Goal: Find specific page/section: Locate a particular part of the current website

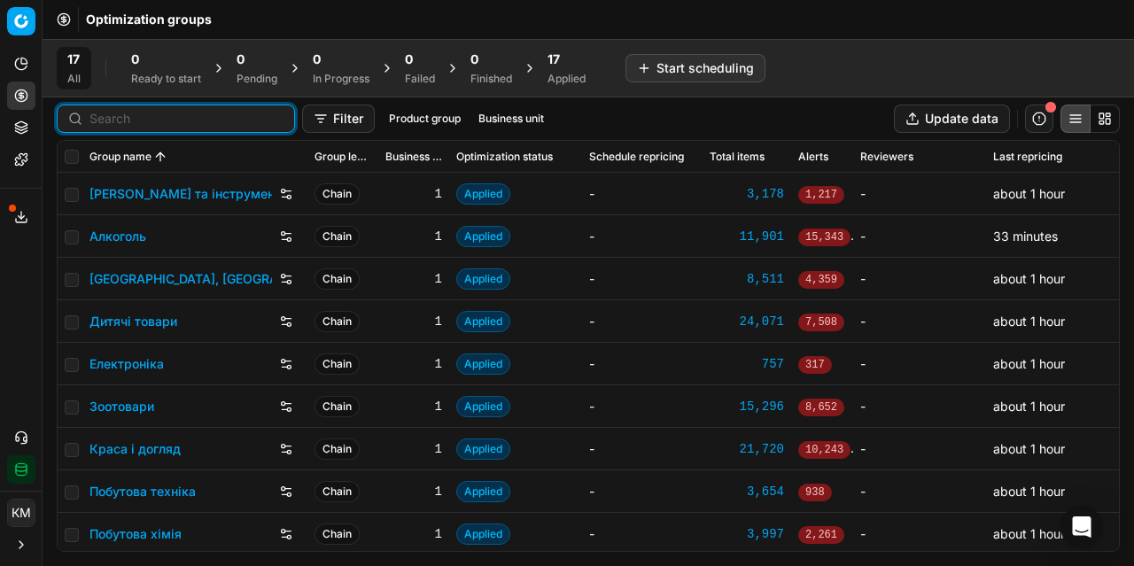
click at [118, 117] on input at bounding box center [186, 119] width 194 height 18
paste input "1349955"
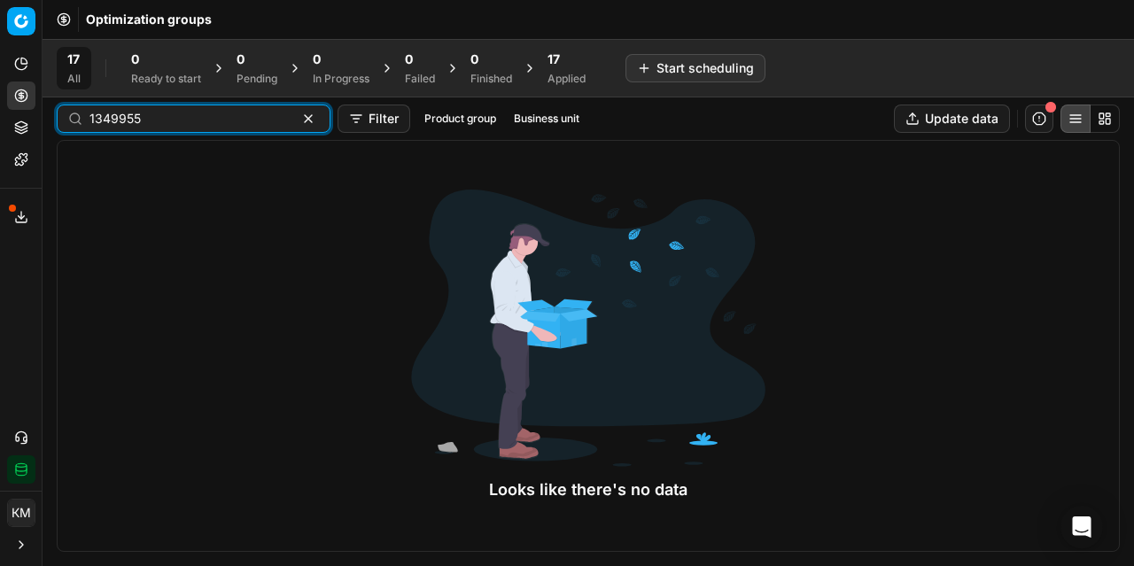
type input "1349955"
click at [23, 22] on html "Pricing platform Analytics Pricing Product portfolio Templates Export service 6…" at bounding box center [567, 283] width 1134 height 566
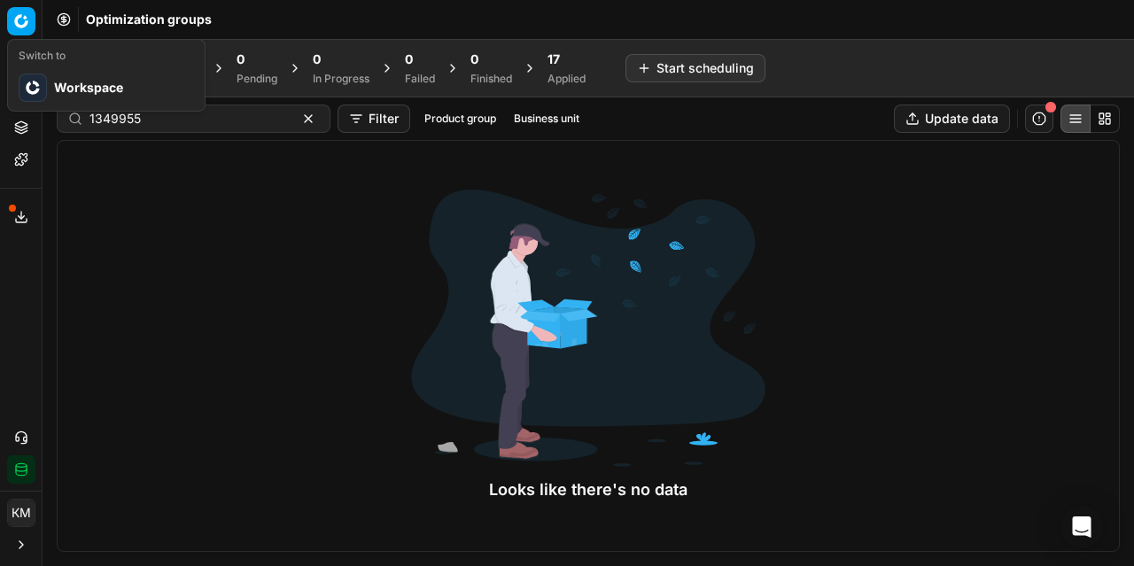
click at [20, 19] on html "Pricing platform Analytics Pricing Product portfolio Templates Export service 6…" at bounding box center [567, 283] width 1134 height 566
click at [137, 217] on div "Looks like there's no data" at bounding box center [588, 346] width 1063 height 412
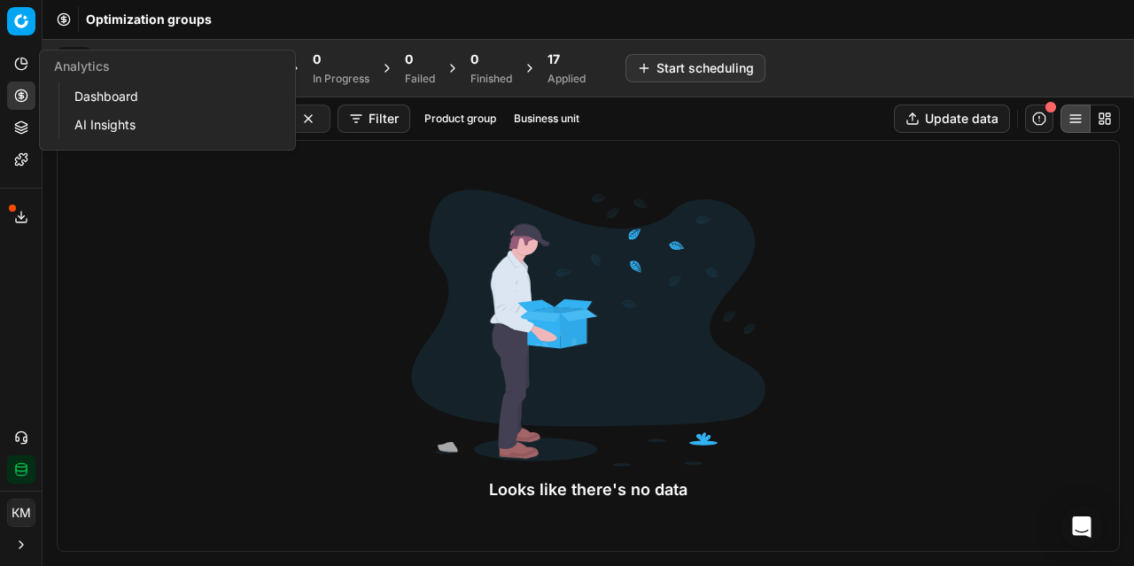
click at [19, 61] on icon at bounding box center [21, 64] width 14 height 14
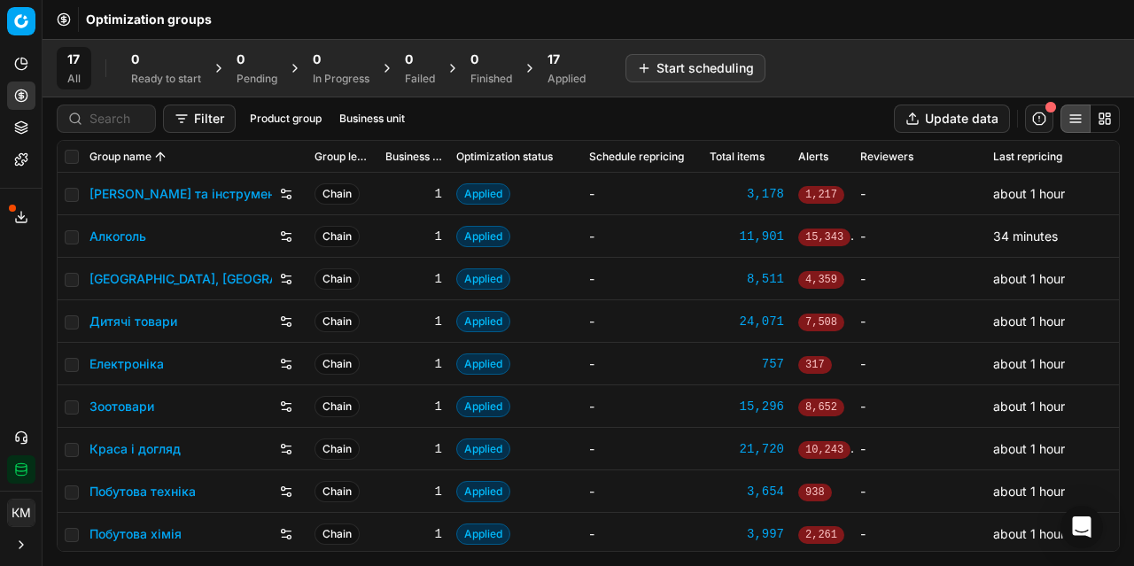
click at [124, 236] on link "Алкоголь" at bounding box center [117, 237] width 57 height 18
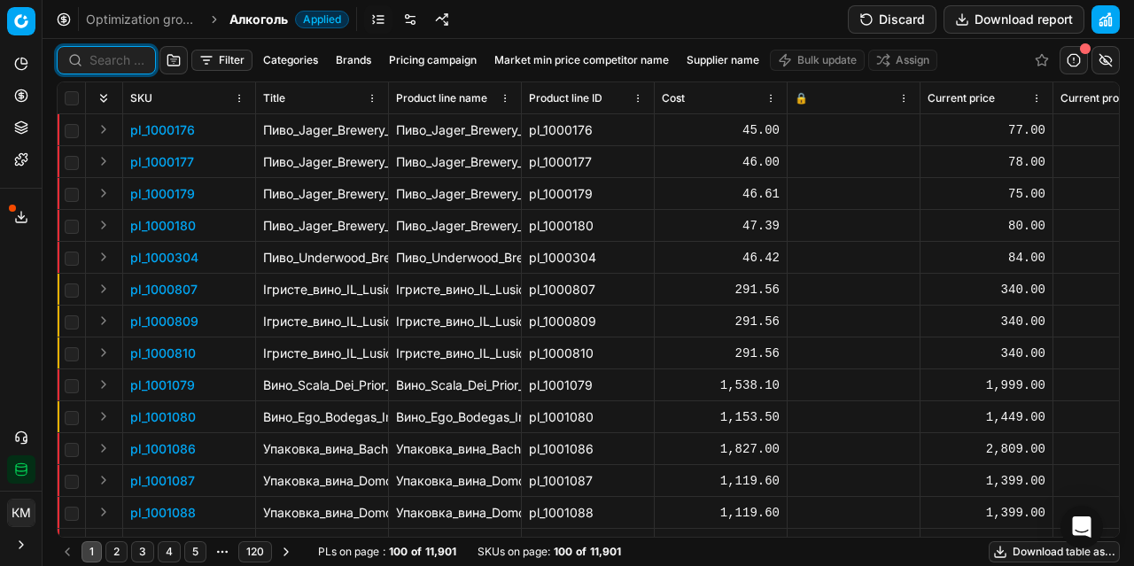
click at [131, 66] on input at bounding box center [116, 60] width 55 height 18
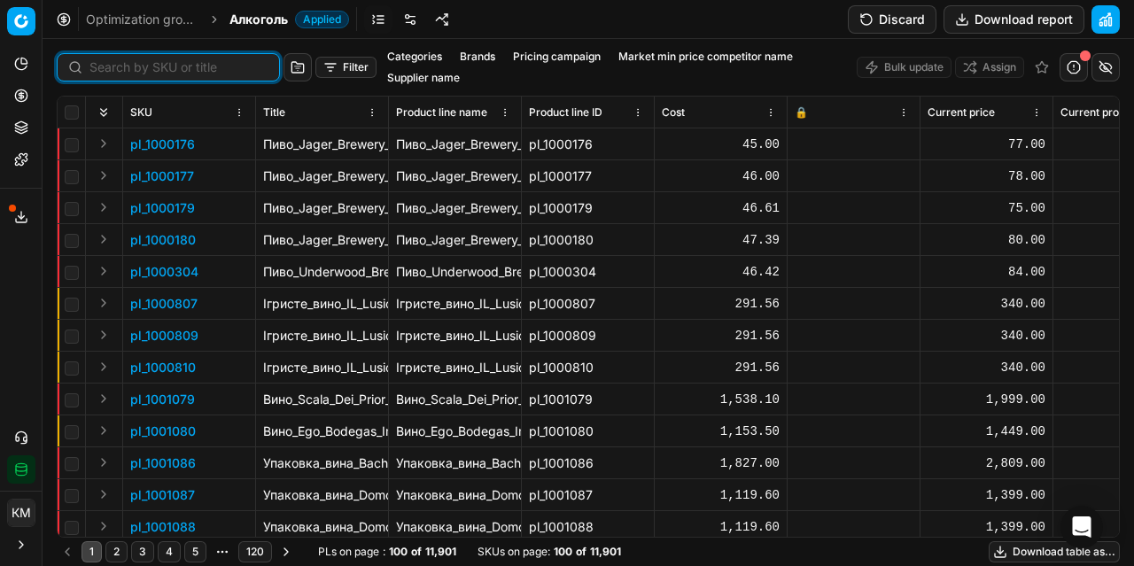
paste input "1349955"
type input "1349955"
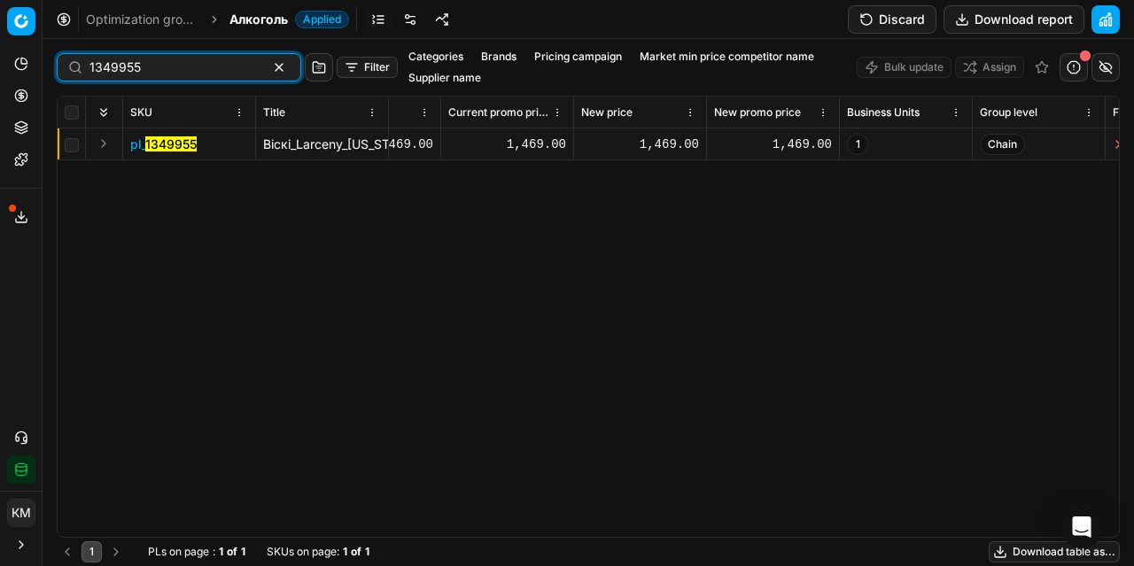
scroll to position [0, 616]
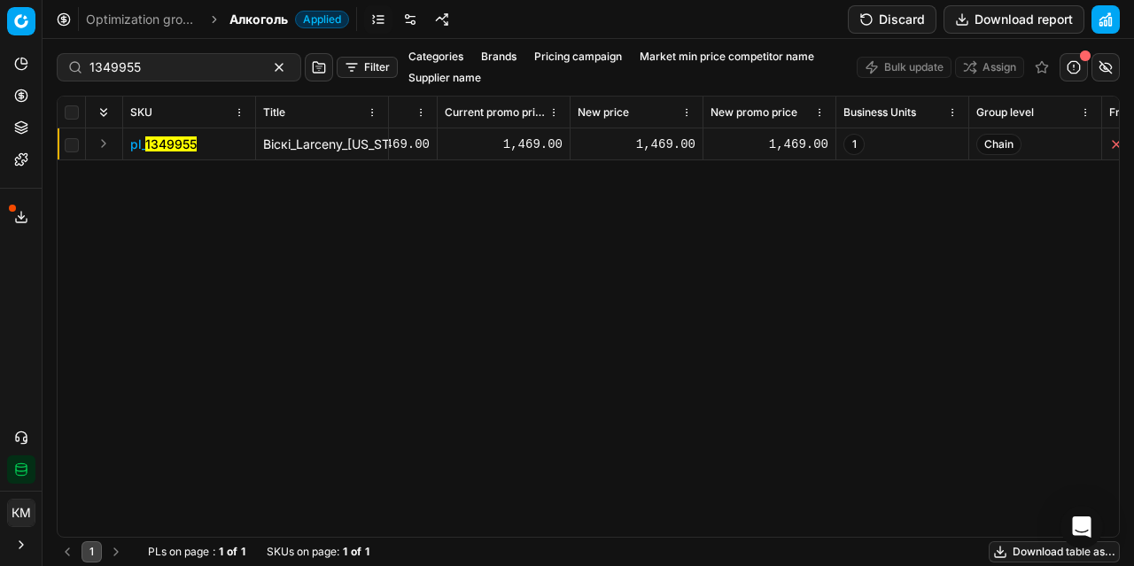
click at [142, 144] on span "pl_ 1349955" at bounding box center [163, 145] width 66 height 18
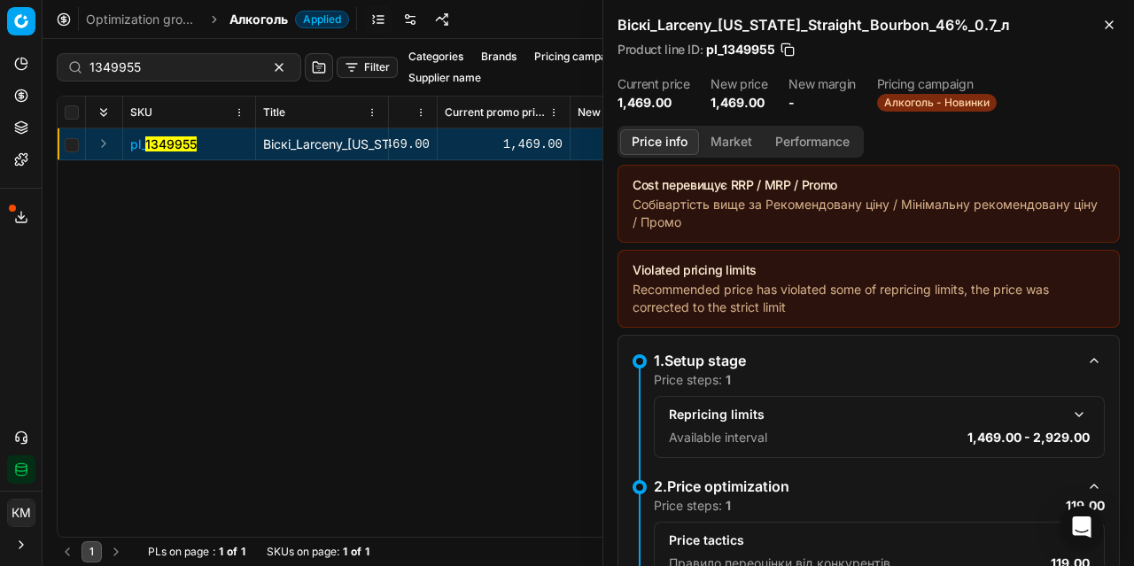
scroll to position [250, 0]
